Goal: Navigation & Orientation: Go to known website

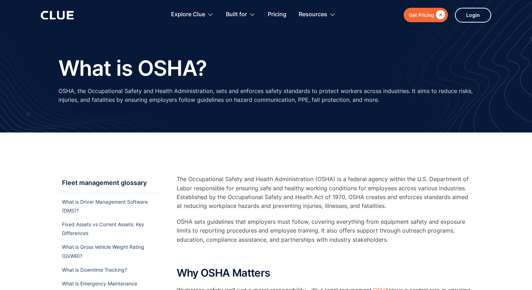
click at [60, 15] on icon at bounding box center [57, 15] width 33 height 8
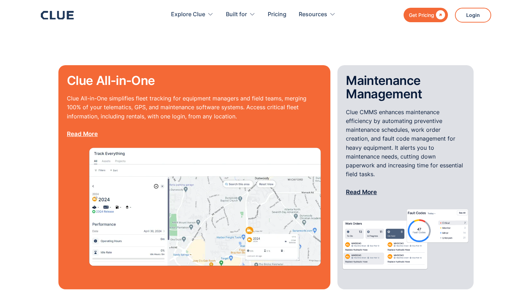
scroll to position [594, 0]
